Goal: Information Seeking & Learning: Learn about a topic

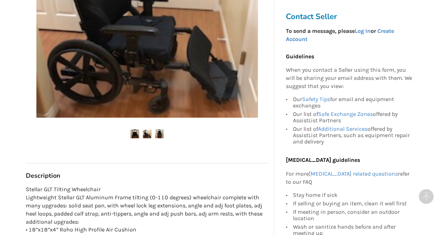
click at [221, 142] on div at bounding box center [147, 22] width 243 height 259
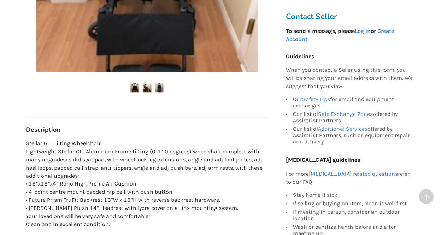
scroll to position [318, 0]
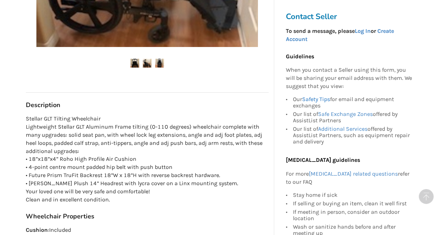
click at [316, 98] on link "Safety Tips" at bounding box center [315, 99] width 28 height 7
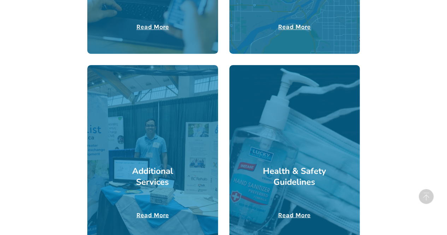
scroll to position [1178, 0]
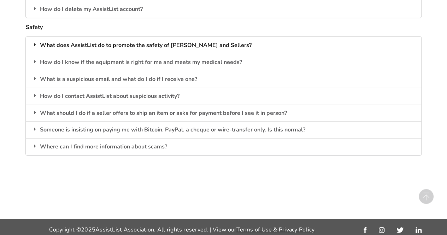
click at [181, 38] on div "What does AssistList do to promote the safety of [PERSON_NAME] and Sellers?" at bounding box center [223, 45] width 395 height 17
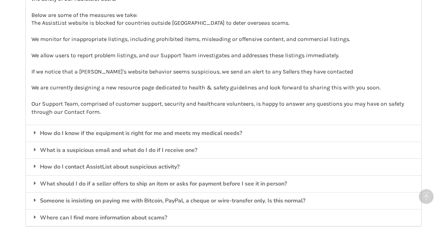
scroll to position [1249, 0]
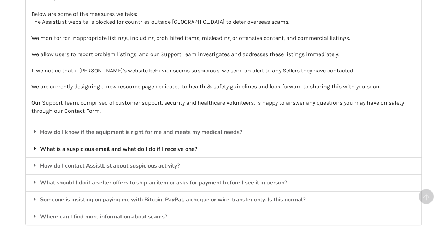
click at [94, 144] on div "What is a suspicious email and what do I do if I receive one?" at bounding box center [223, 149] width 395 height 17
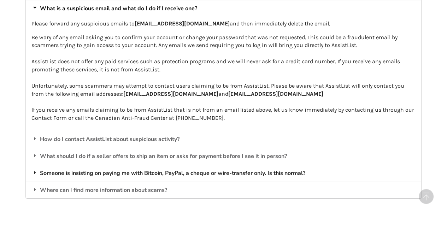
click at [131, 168] on div "Someone is insisting on paying me with Bitcoin, PayPal, a cheque or wire-transf…" at bounding box center [223, 173] width 395 height 17
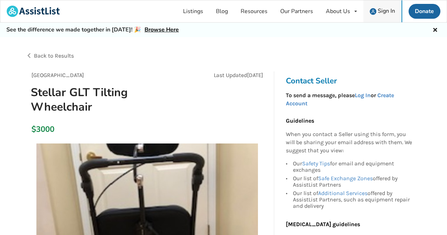
click at [383, 10] on span "Sign In" at bounding box center [385, 11] width 17 height 8
